Goal: Task Accomplishment & Management: Manage account settings

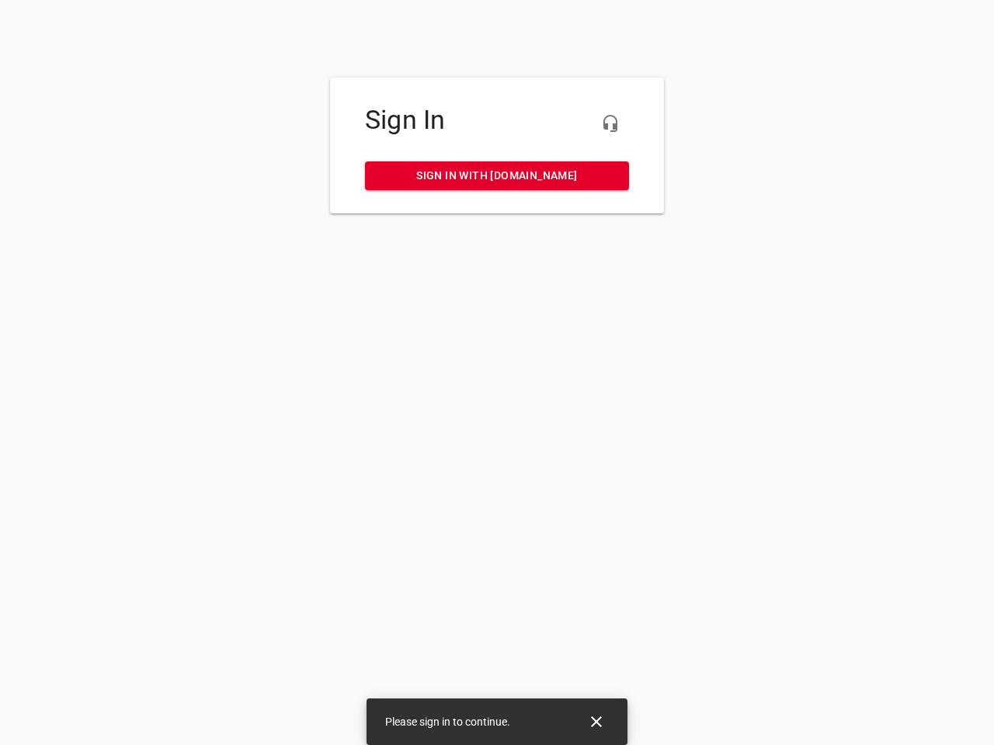
click at [610, 123] on icon "button" at bounding box center [610, 123] width 19 height 19
click at [596, 722] on icon "Close" at bounding box center [596, 721] width 11 height 11
click at [610, 123] on icon "button" at bounding box center [610, 123] width 19 height 19
click at [596, 722] on icon "Close" at bounding box center [596, 721] width 11 height 11
